Goal: Task Accomplishment & Management: Use online tool/utility

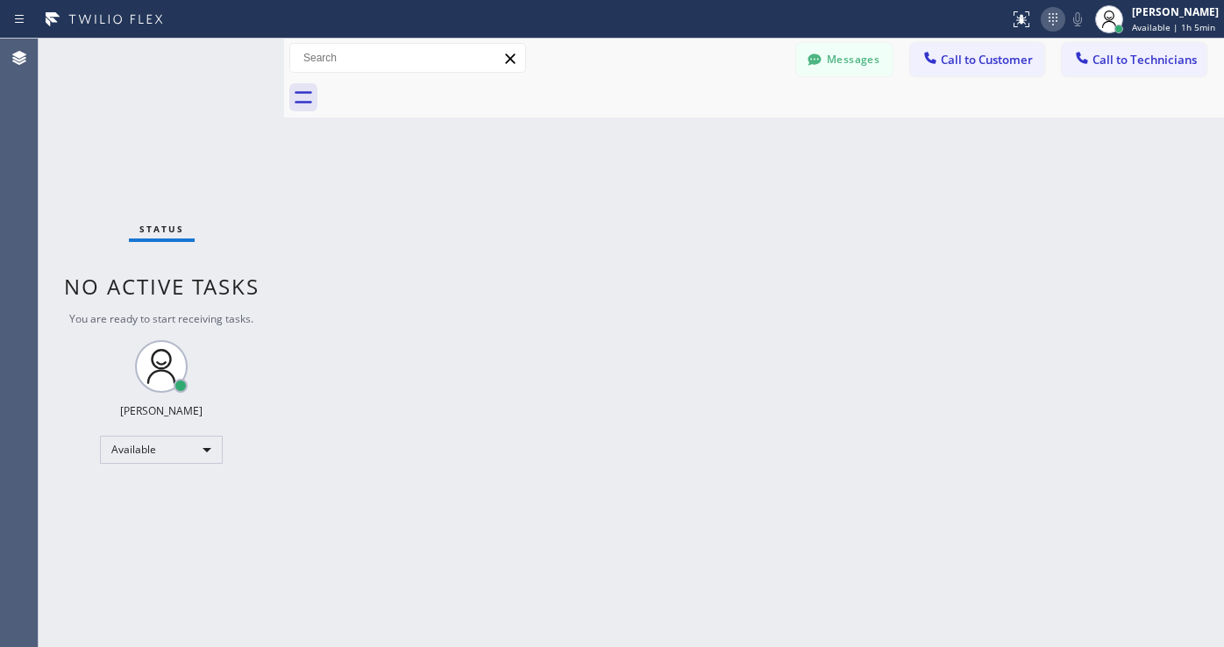
click at [1062, 24] on icon at bounding box center [1053, 19] width 21 height 21
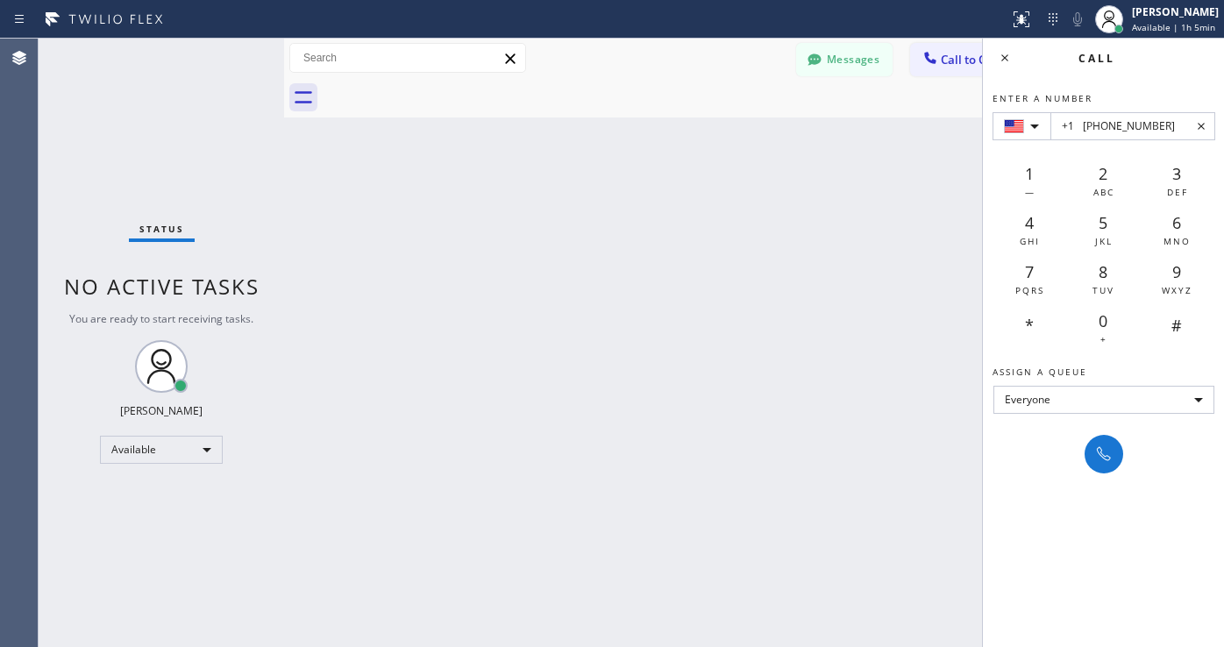
type input "+1 [PHONE_NUMBER]"
click at [1105, 451] on icon at bounding box center [1104, 454] width 21 height 21
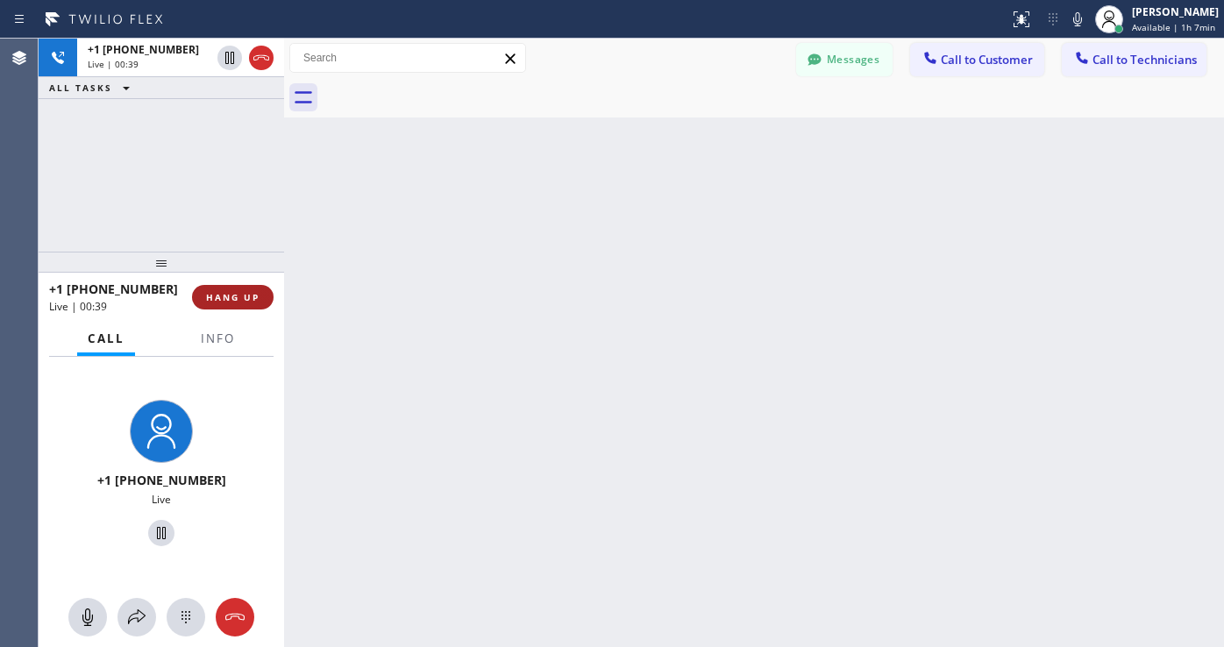
click at [226, 301] on span "HANG UP" at bounding box center [233, 297] width 54 height 12
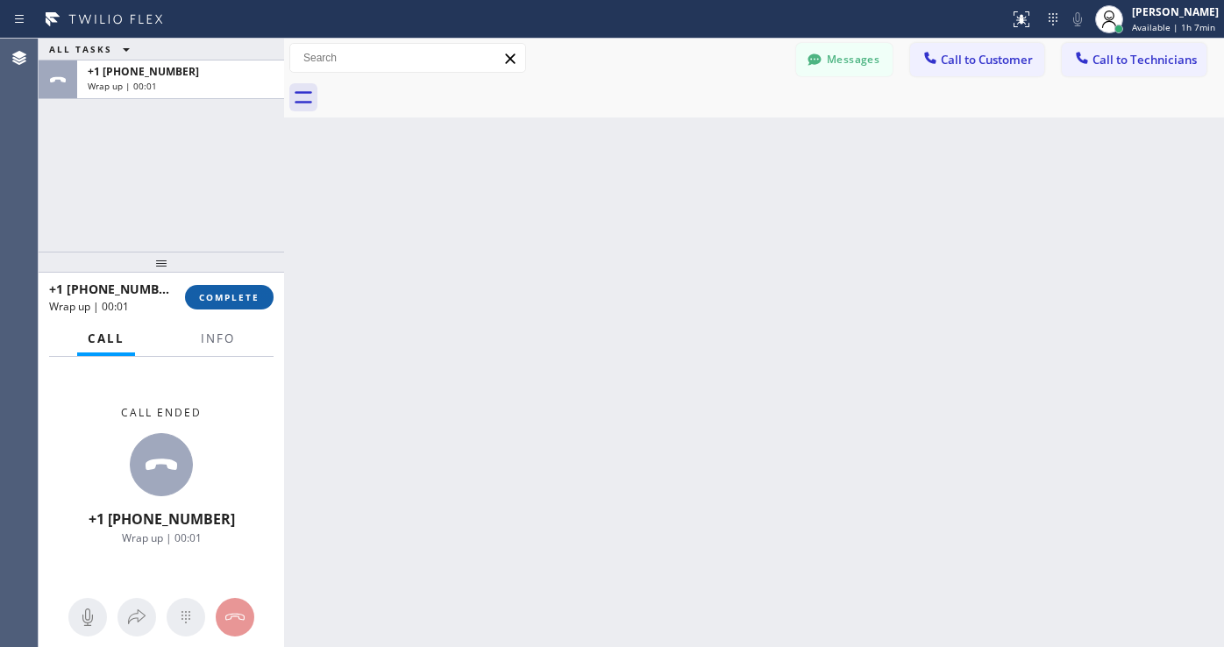
click at [232, 292] on span "COMPLETE" at bounding box center [229, 297] width 61 height 12
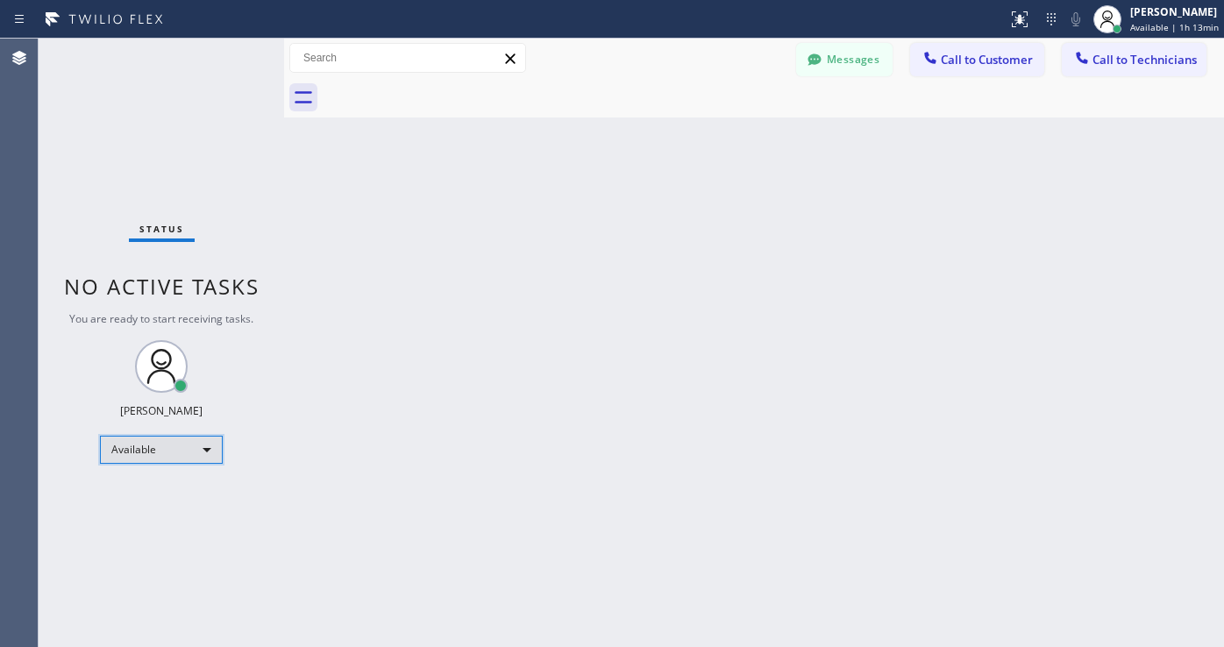
click at [122, 446] on div "Available" at bounding box center [161, 450] width 123 height 28
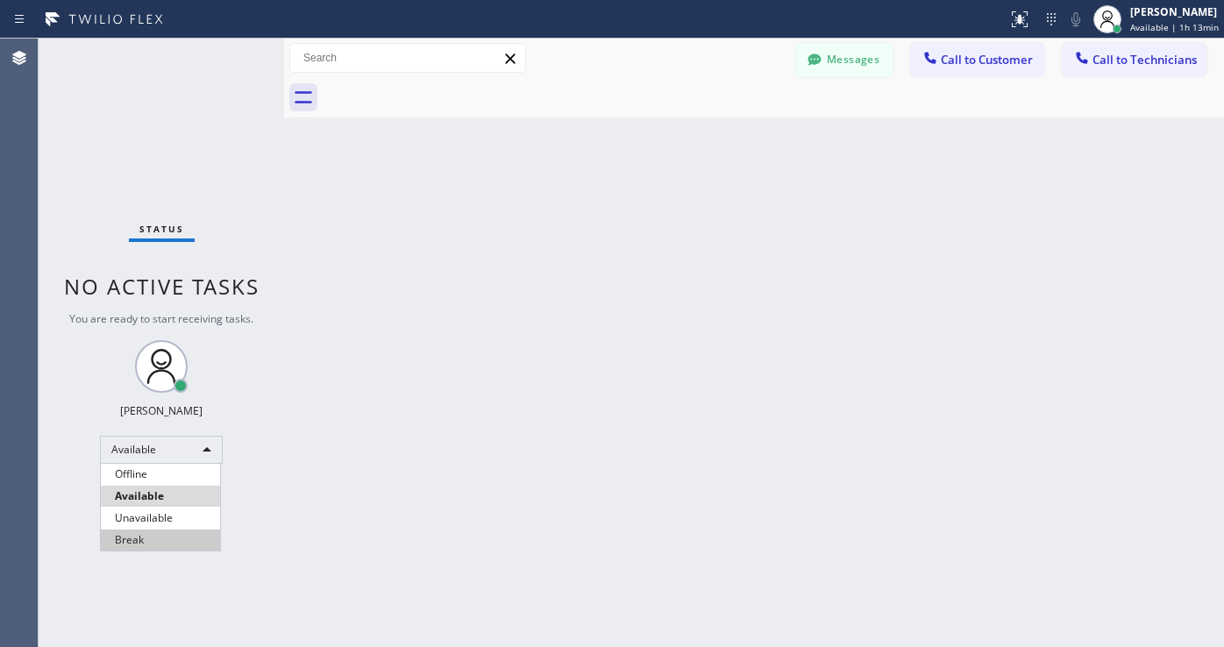
click at [117, 530] on li "Break" at bounding box center [160, 540] width 119 height 21
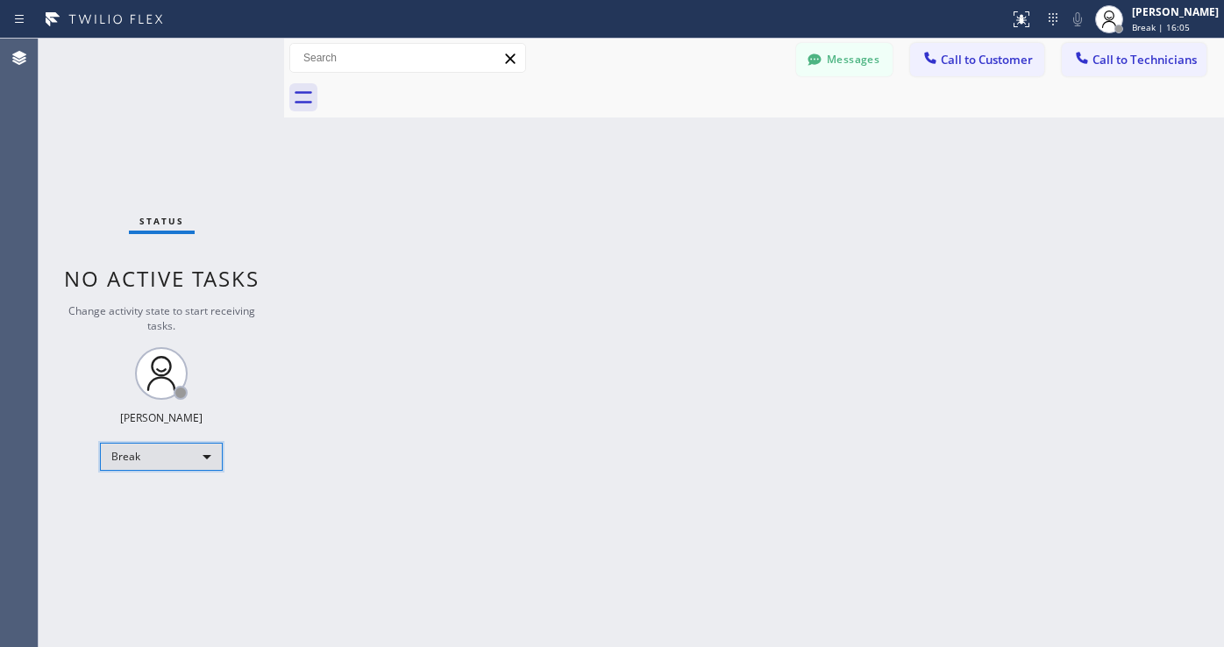
click at [155, 446] on div "Break" at bounding box center [161, 457] width 123 height 28
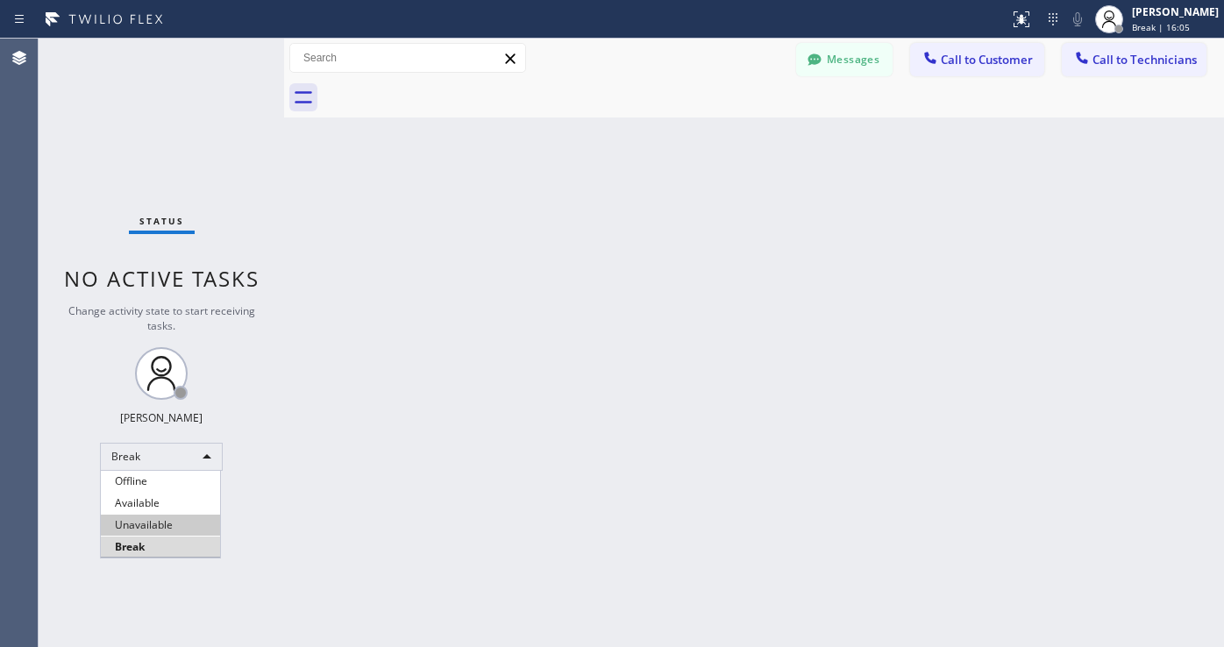
click at [153, 523] on li "Unavailable" at bounding box center [160, 525] width 119 height 21
click at [1064, 15] on icon at bounding box center [1053, 19] width 21 height 21
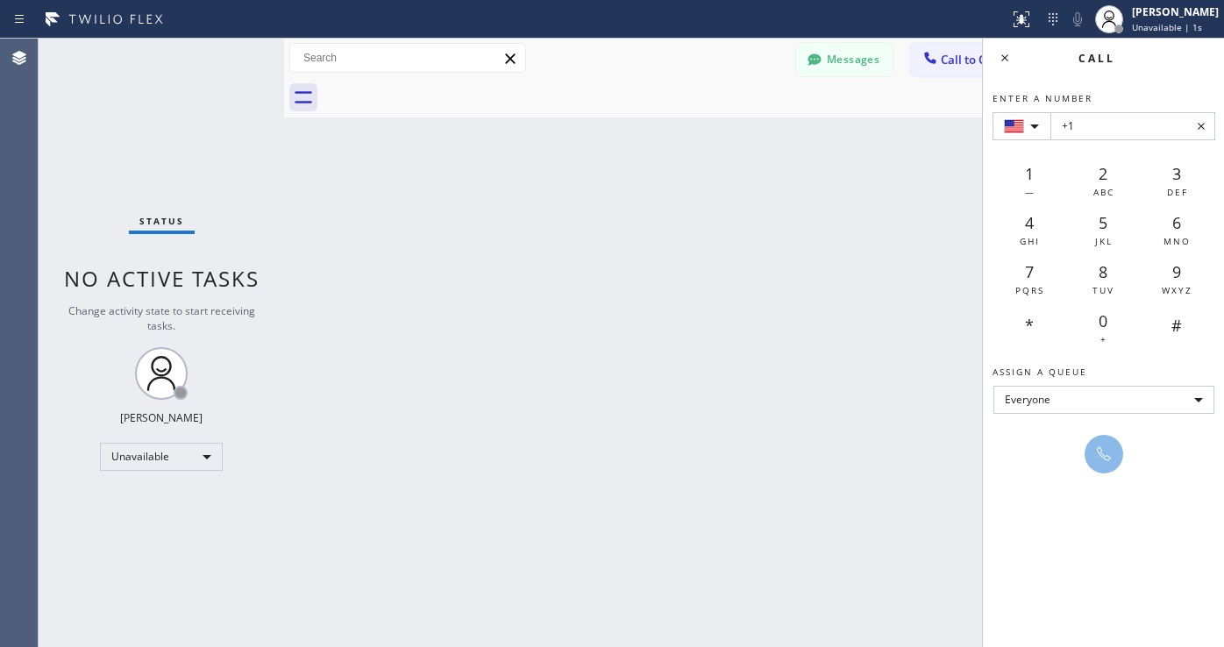
click at [1090, 122] on input "+1" at bounding box center [1133, 126] width 165 height 28
type input "[PHONE_NUMBER]"
click at [1106, 436] on div "Enter a number [PHONE_NUMBER] 1 — 2 ABC 3 DEF 4 GHI 5 JKL 6 MNO 7 PQRS 8 TUV 9 …" at bounding box center [1104, 275] width 242 height 396
click at [1103, 455] on icon at bounding box center [1104, 454] width 21 height 21
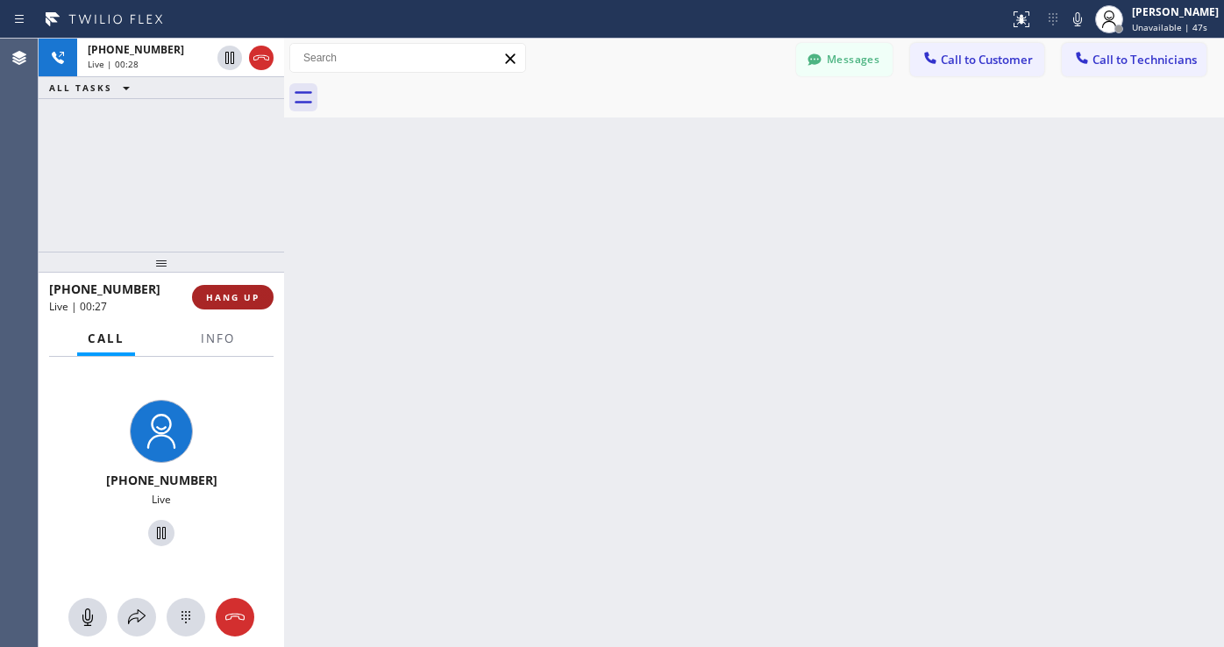
click at [246, 288] on button "HANG UP" at bounding box center [233, 297] width 82 height 25
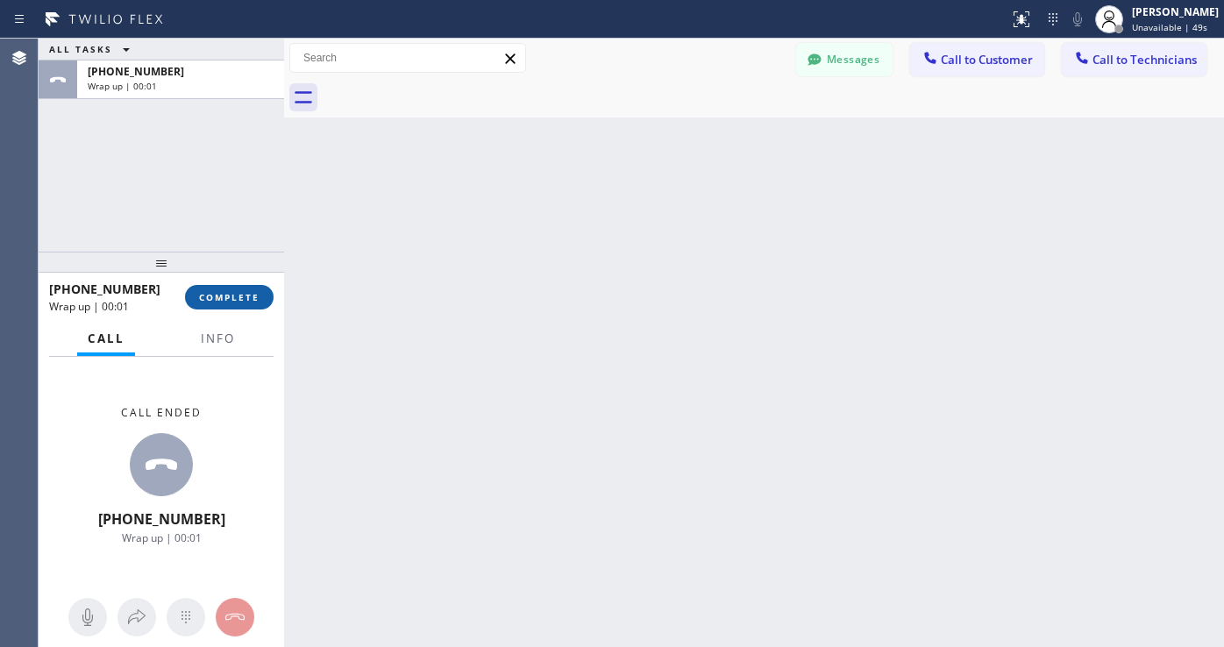
click at [226, 288] on button "COMPLETE" at bounding box center [229, 297] width 89 height 25
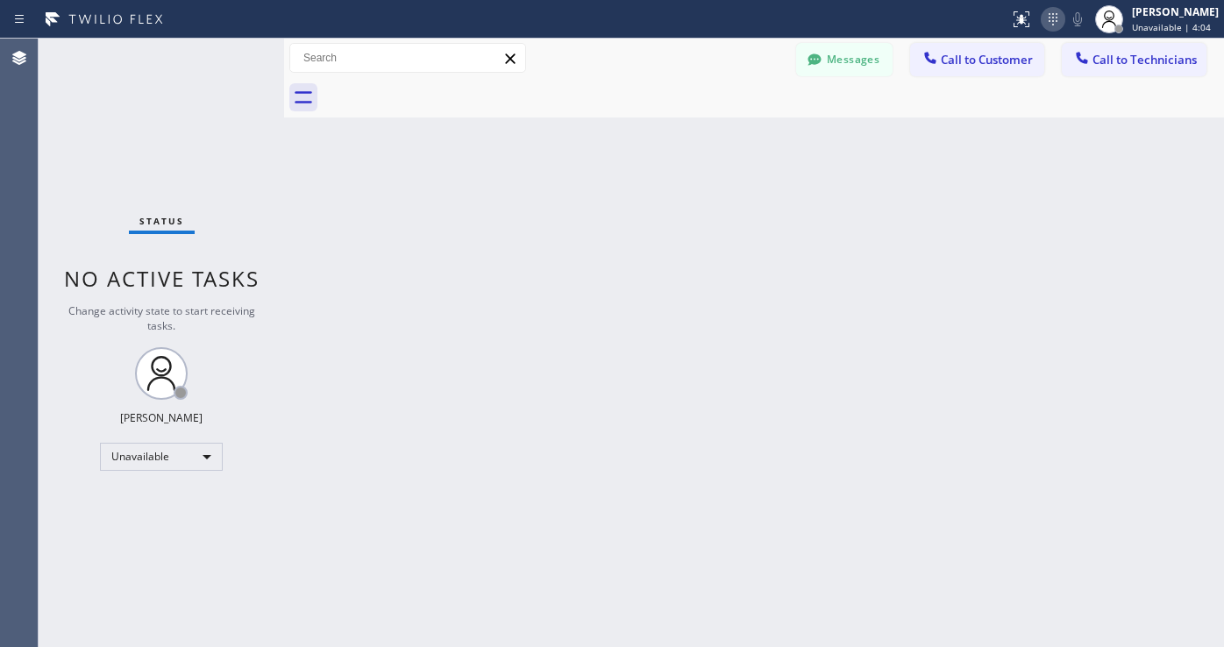
click at [1058, 15] on icon at bounding box center [1053, 19] width 21 height 21
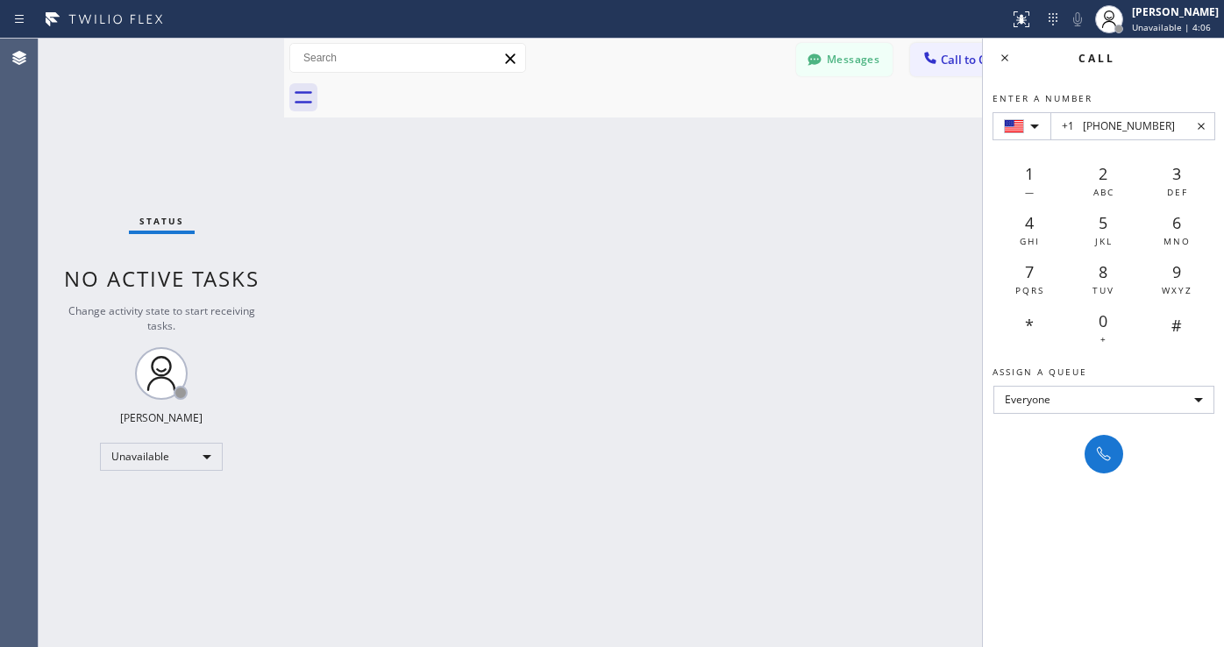
type input "+1 [PHONE_NUMBER]"
click at [1104, 452] on icon at bounding box center [1104, 454] width 21 height 21
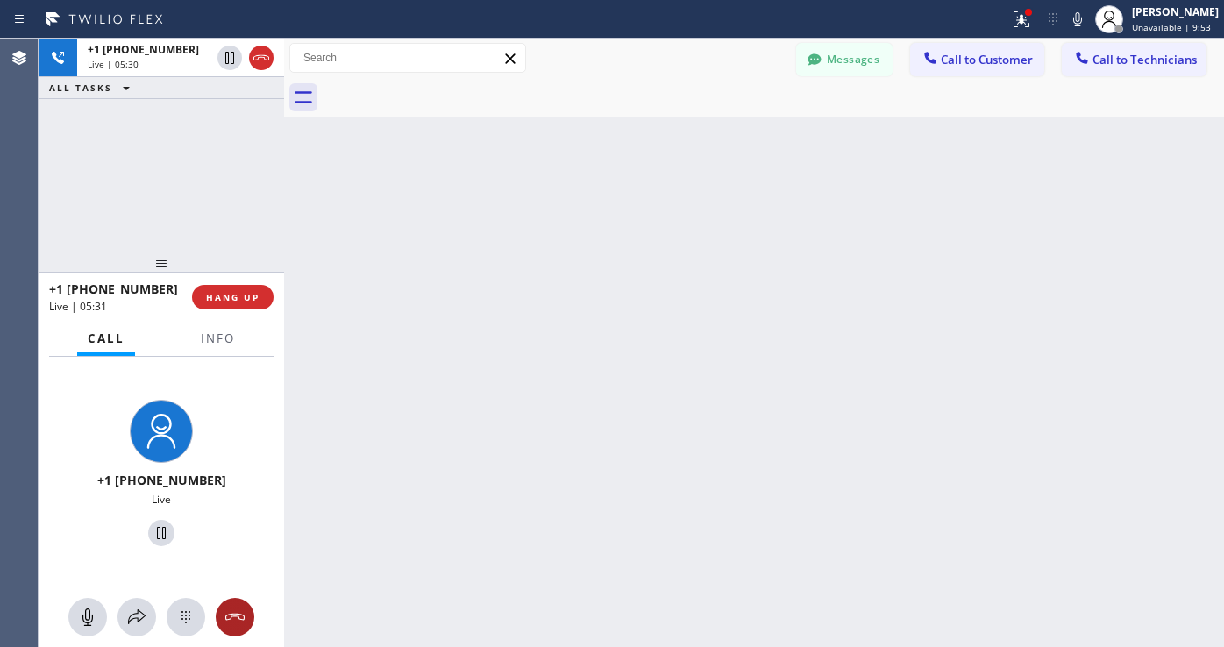
click at [241, 616] on icon at bounding box center [235, 617] width 21 height 21
click at [241, 296] on span "HANG UP" at bounding box center [233, 297] width 54 height 12
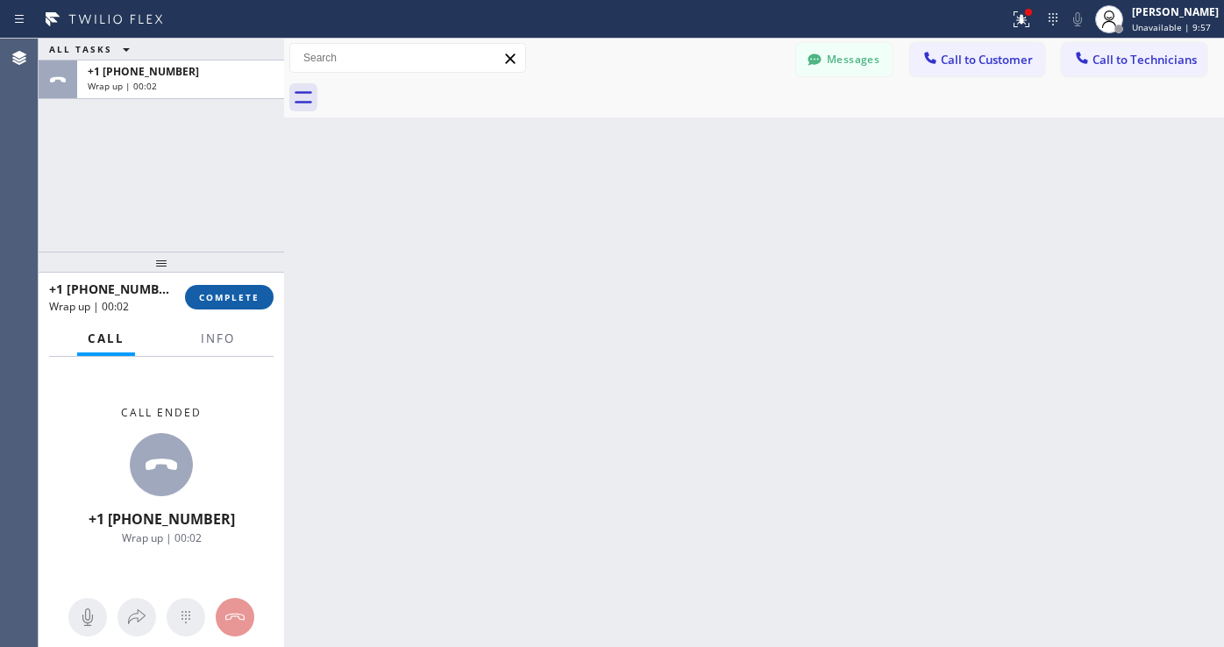
click at [211, 302] on span "COMPLETE" at bounding box center [229, 297] width 61 height 12
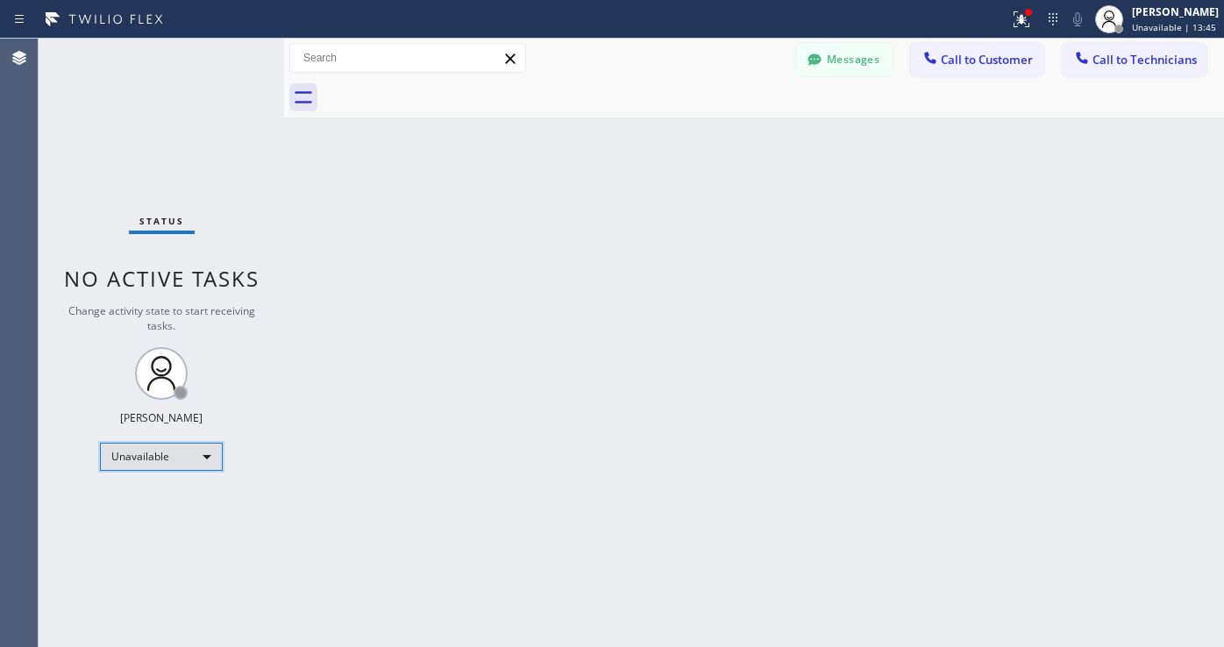
click at [190, 460] on div "Unavailable" at bounding box center [161, 457] width 123 height 28
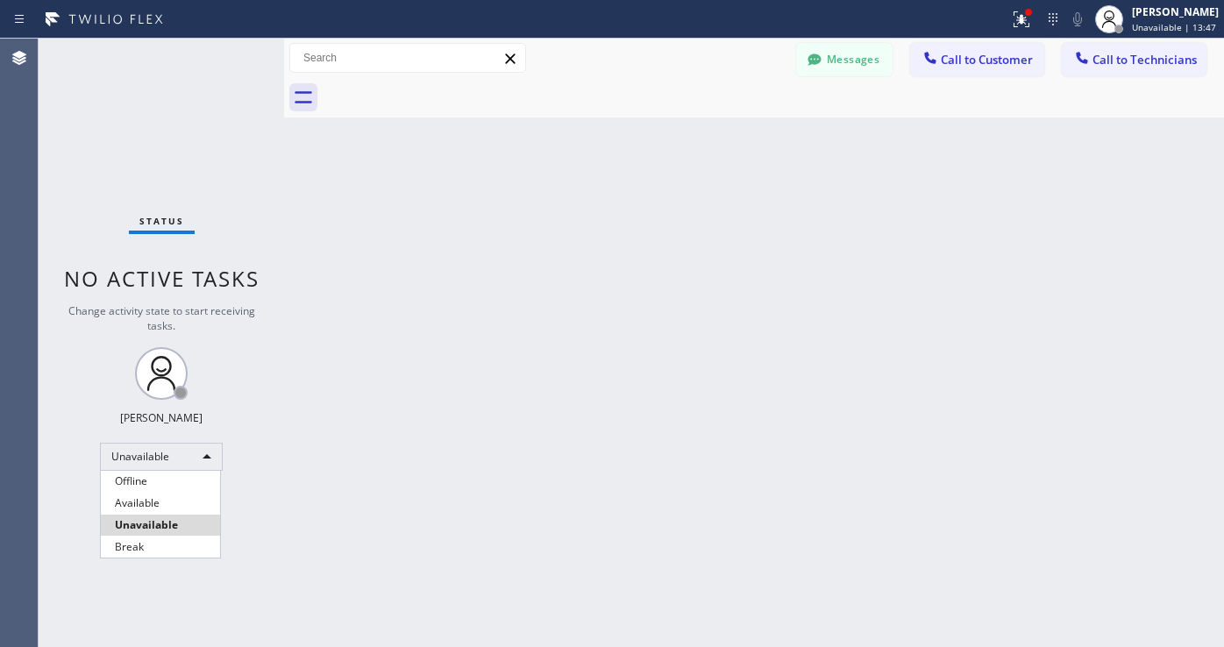
drag, startPoint x: 158, startPoint y: 500, endPoint x: 168, endPoint y: 501, distance: 10.6
click at [158, 501] on li "Available" at bounding box center [160, 503] width 119 height 21
